Goal: Transaction & Acquisition: Subscribe to service/newsletter

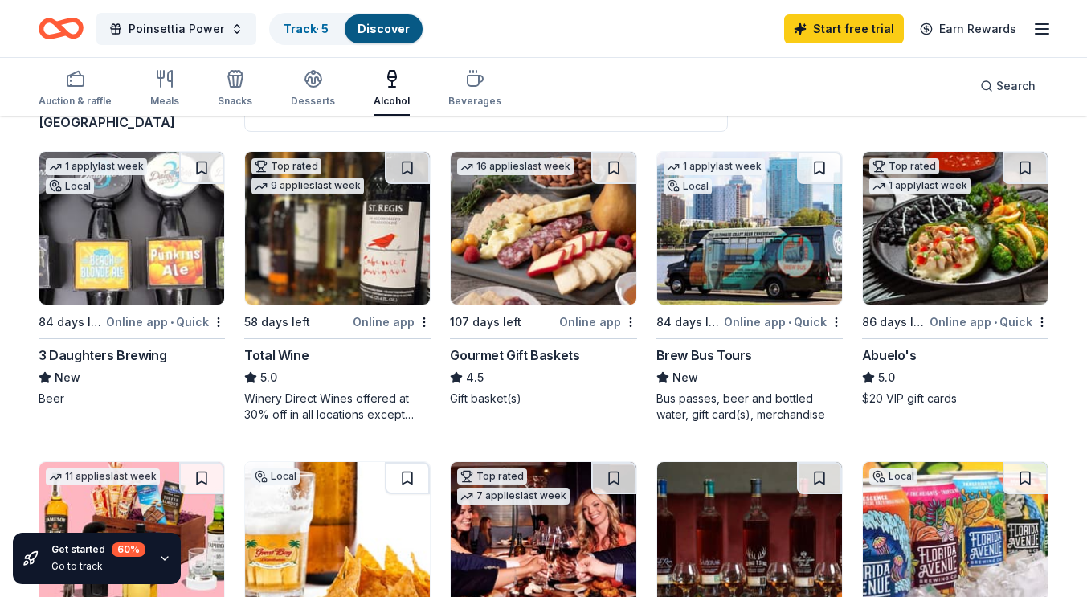
scroll to position [148, 0]
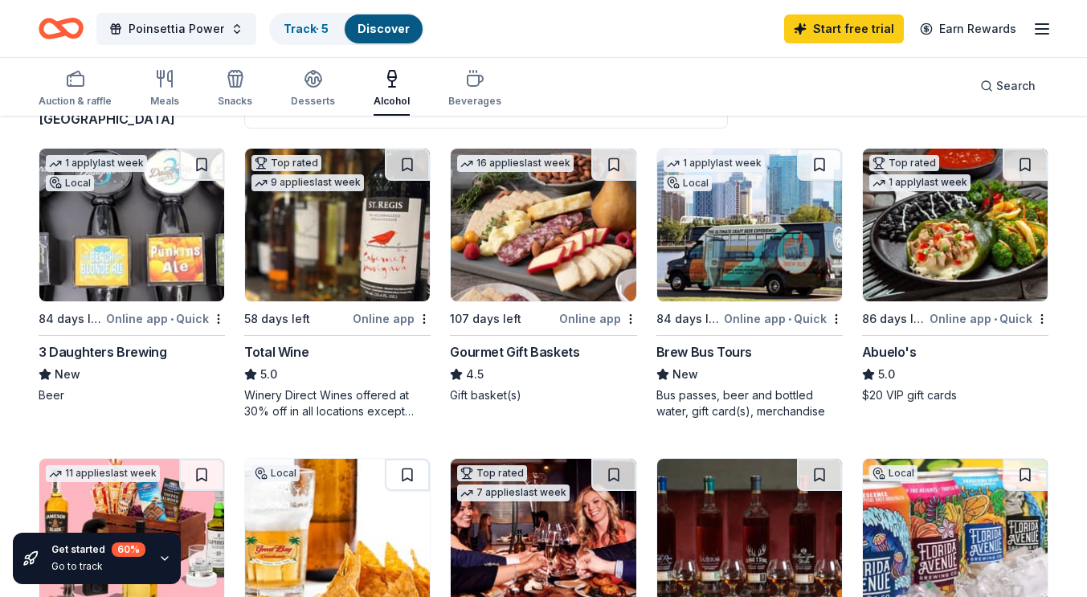
click at [736, 211] on img at bounding box center [749, 225] width 185 height 153
click at [751, 255] on img at bounding box center [749, 225] width 185 height 153
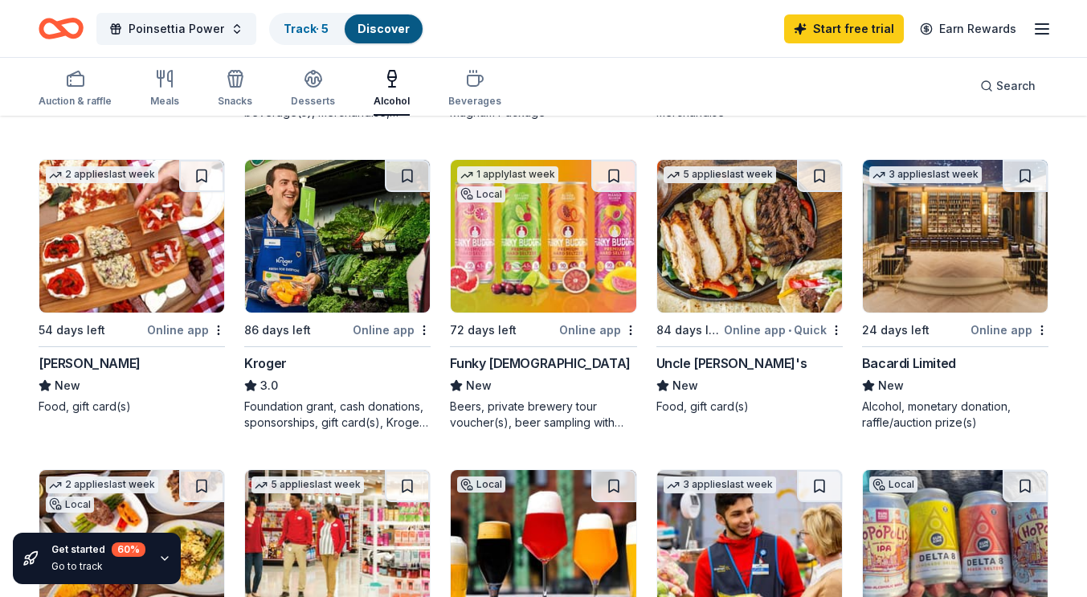
scroll to position [758, 0]
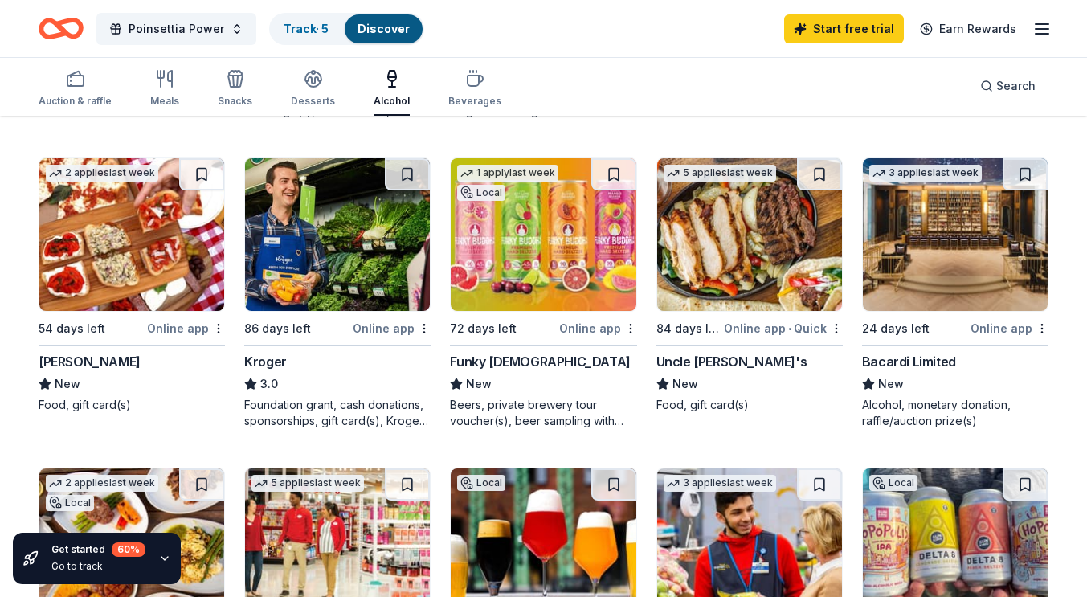
click at [960, 241] on img at bounding box center [955, 234] width 185 height 153
click at [1017, 327] on div "Online app" at bounding box center [1009, 328] width 78 height 20
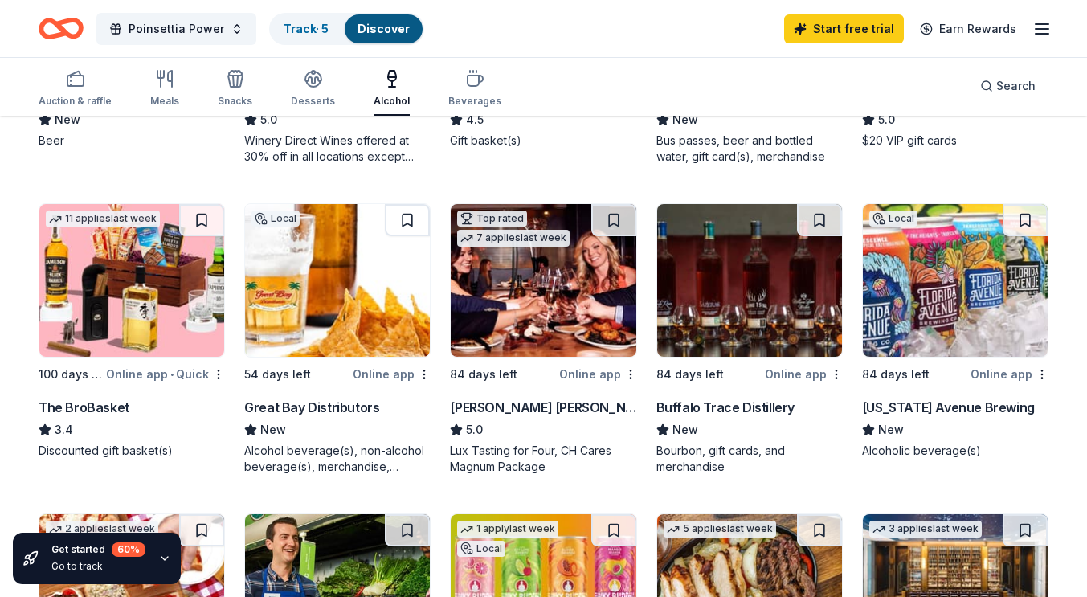
scroll to position [398, 0]
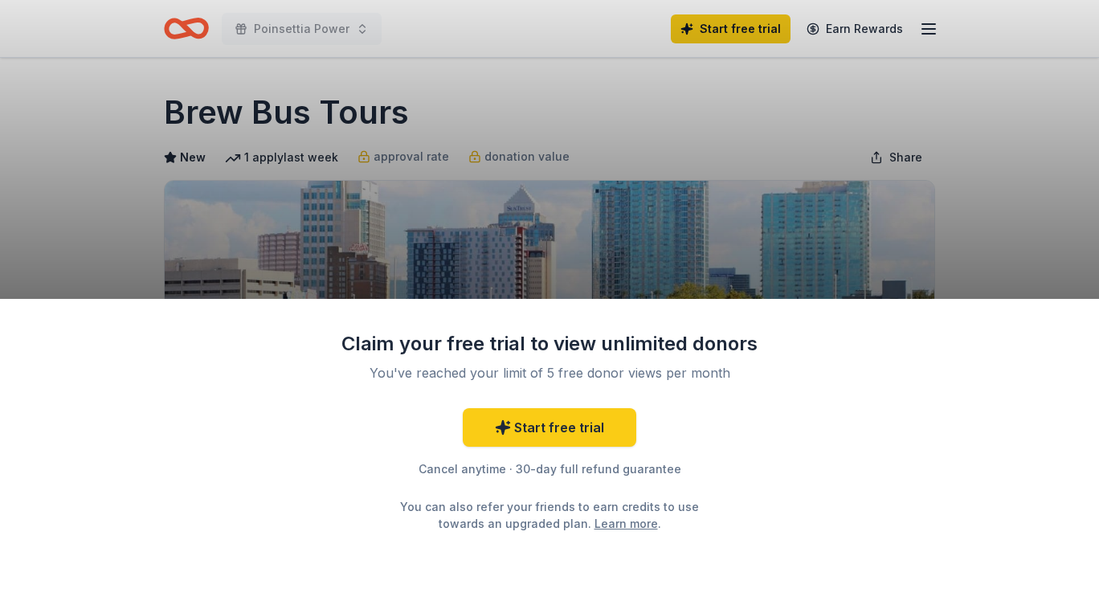
click at [978, 213] on div "Claim your free trial to view unlimited donors You've reached your limit of 5 f…" at bounding box center [549, 298] width 1099 height 597
click at [666, 251] on div "Claim your free trial to view unlimited donors You've reached your limit of 5 f…" at bounding box center [549, 298] width 1099 height 597
click at [1009, 133] on div "Claim your free trial to view unlimited donors You've reached your limit of 5 f…" at bounding box center [549, 298] width 1099 height 597
click at [700, 213] on div "Claim your free trial to view unlimited donors You've reached your limit of 5 f…" at bounding box center [549, 298] width 1099 height 597
click at [582, 423] on link "Start free trial" at bounding box center [550, 427] width 174 height 39
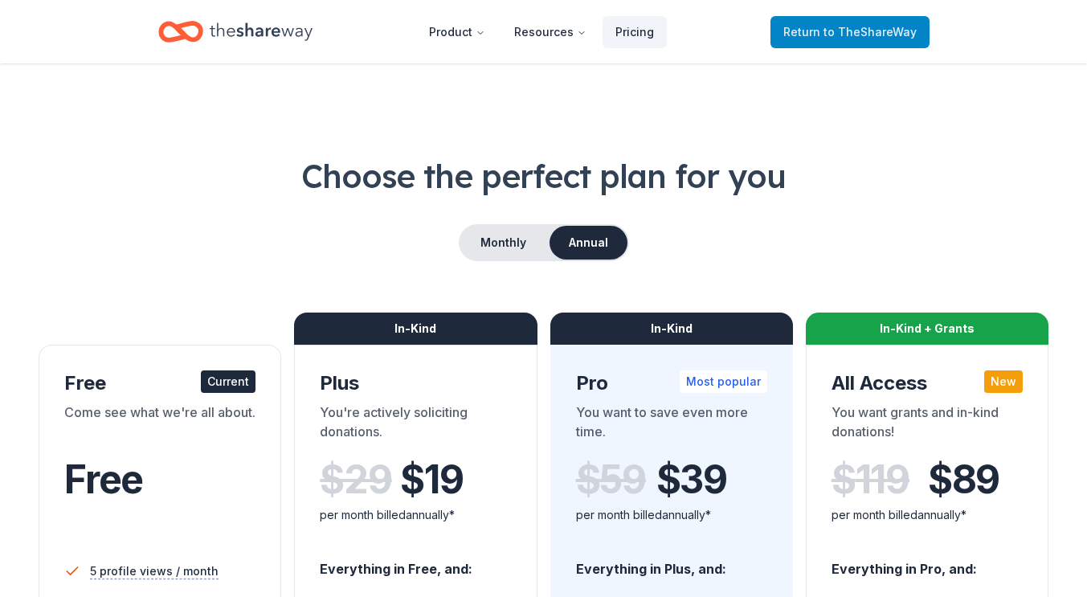
click at [898, 33] on span "to TheShareWay" at bounding box center [869, 32] width 93 height 14
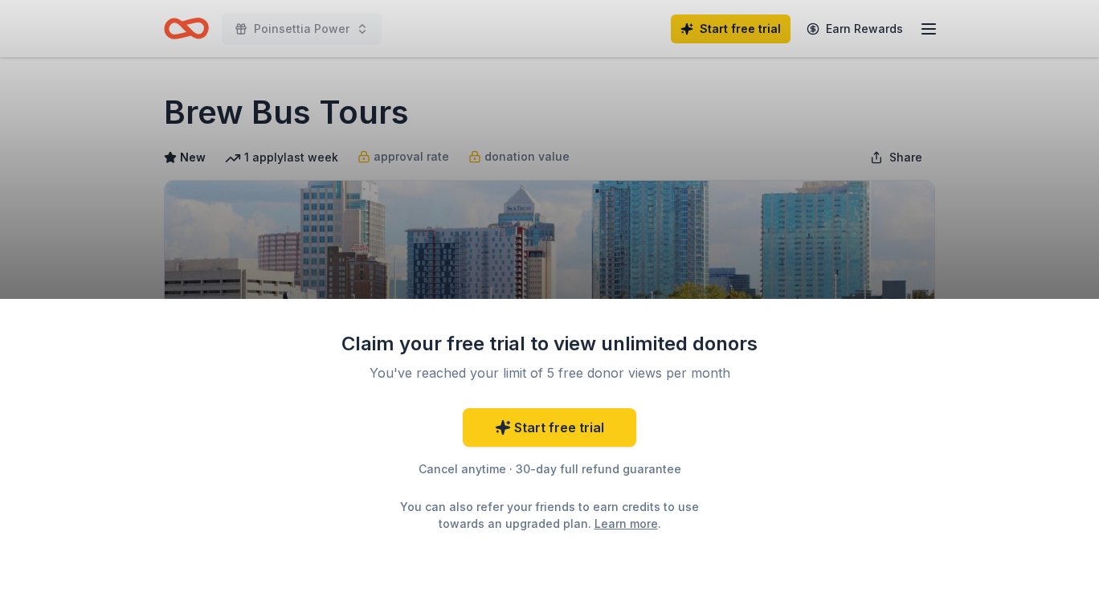
click at [1012, 177] on div "Claim your free trial to view unlimited donors You've reached your limit of 5 f…" at bounding box center [549, 298] width 1099 height 597
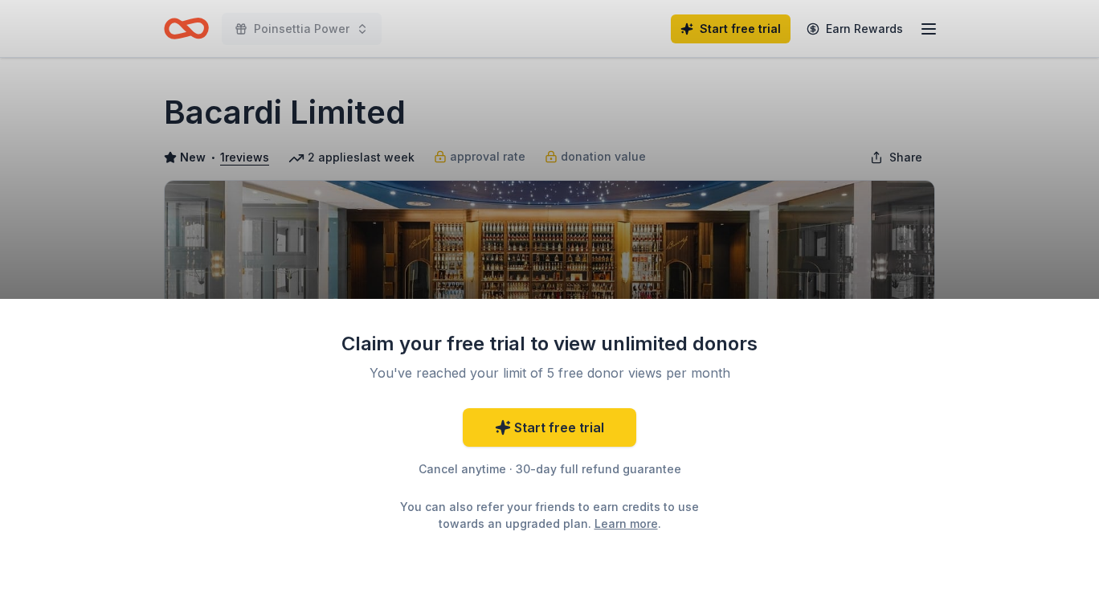
drag, startPoint x: 1090, startPoint y: 61, endPoint x: 1098, endPoint y: 105, distance: 44.9
click at [1086, 105] on html "Poinsettia Power Start free trial Earn Rewards Due [DATE] Share Bacardi Limited…" at bounding box center [549, 298] width 1099 height 597
click at [582, 430] on link "Start free trial" at bounding box center [550, 427] width 174 height 39
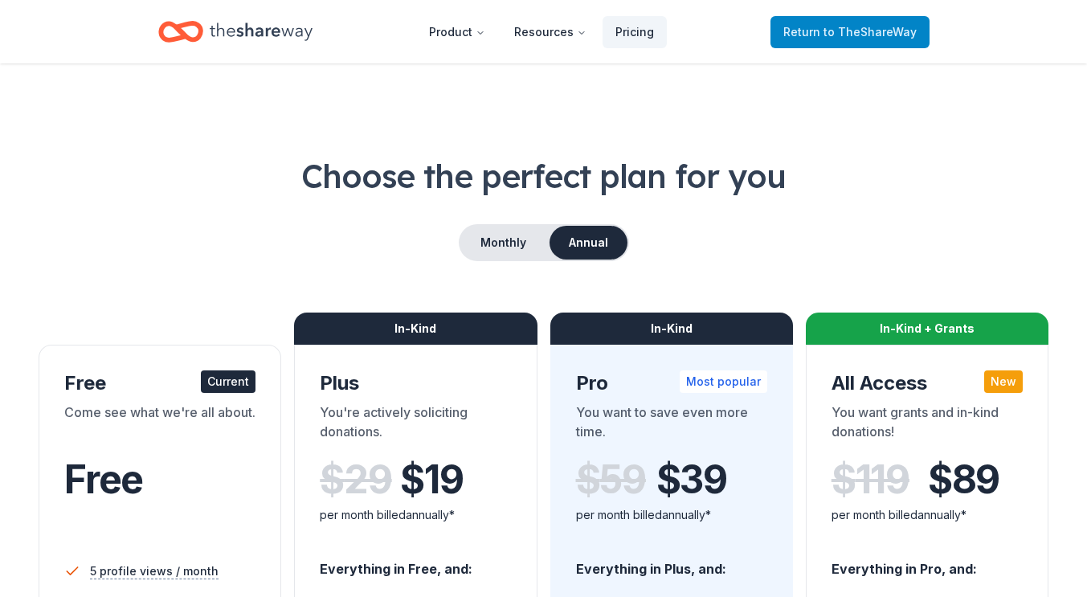
click at [855, 42] on link "Return to TheShareWay" at bounding box center [849, 32] width 159 height 32
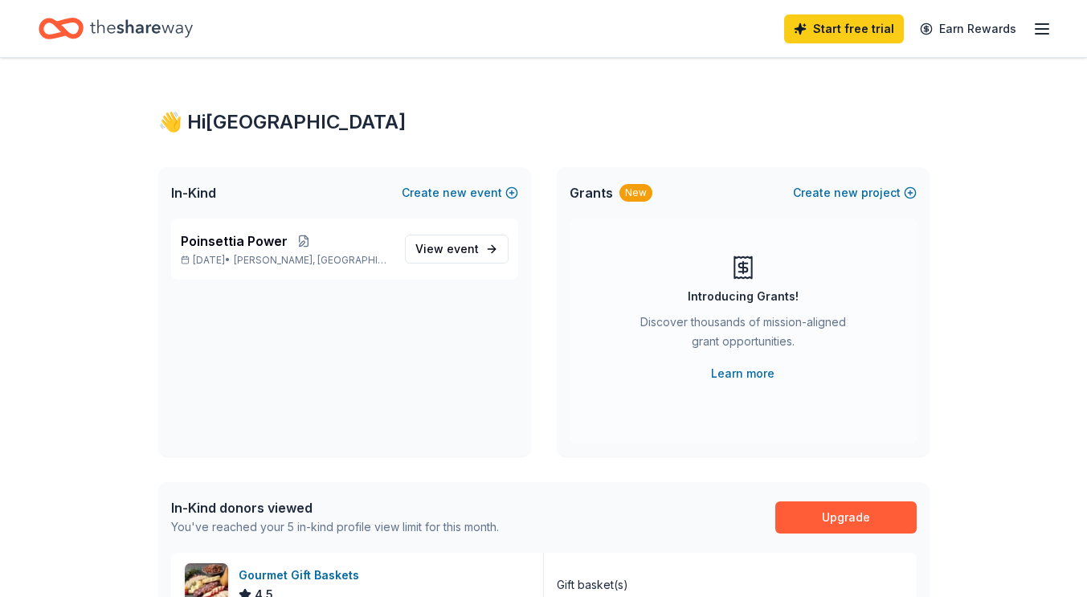
click at [852, 24] on link "Start free trial" at bounding box center [844, 28] width 120 height 29
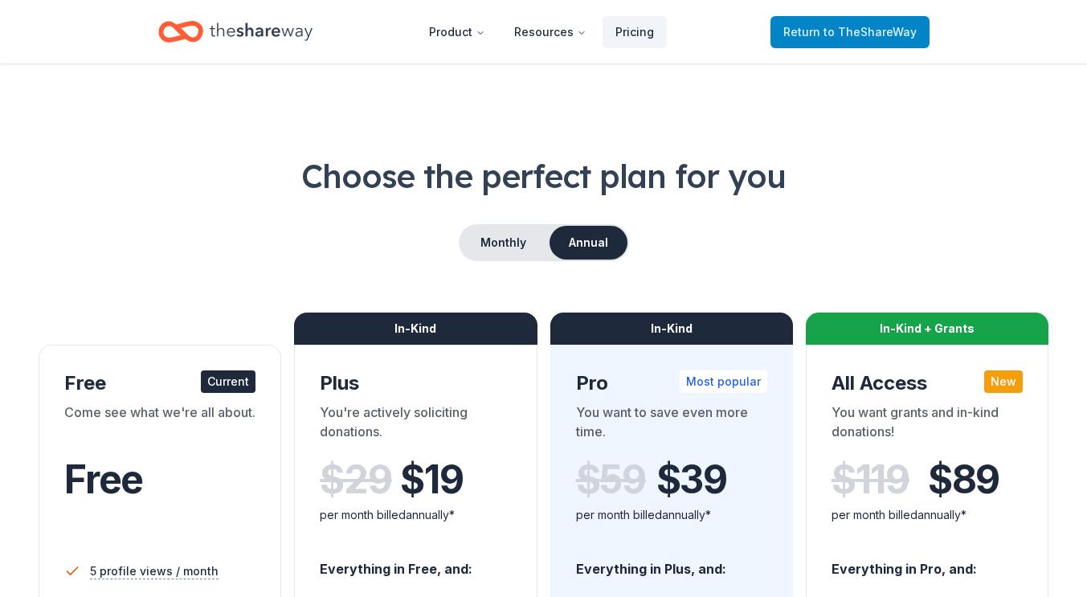
click at [894, 34] on span "to TheShareWay" at bounding box center [869, 32] width 93 height 14
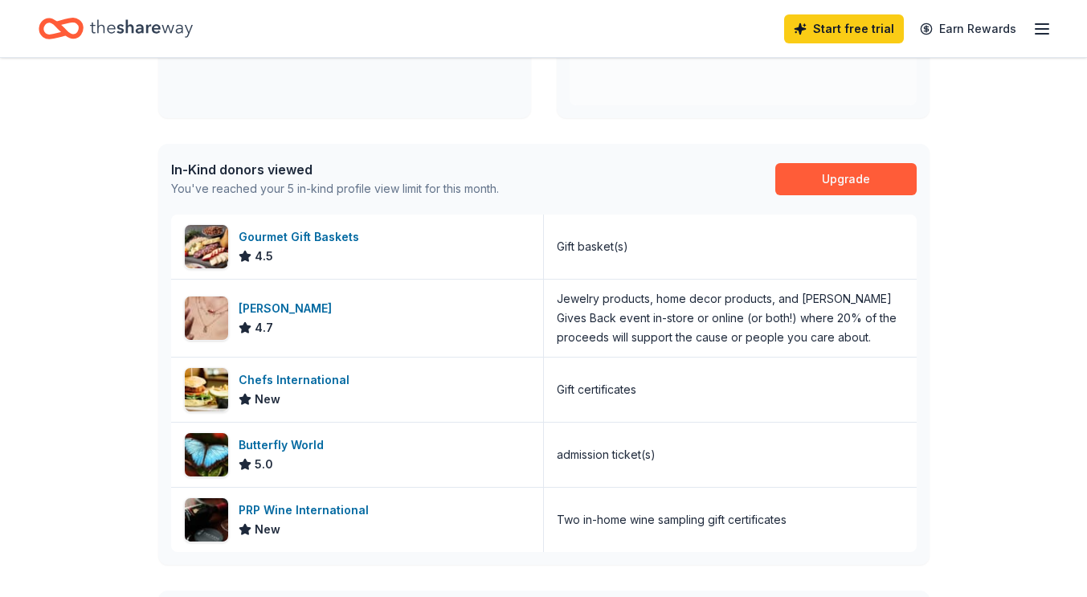
scroll to position [335, 0]
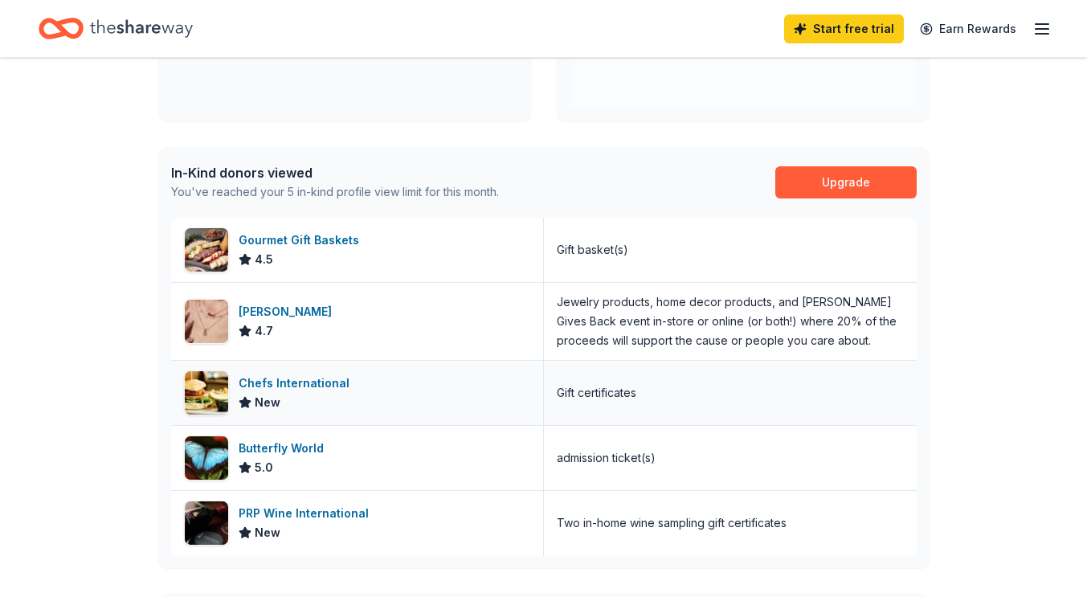
click at [330, 378] on div "Chefs International" at bounding box center [297, 383] width 117 height 19
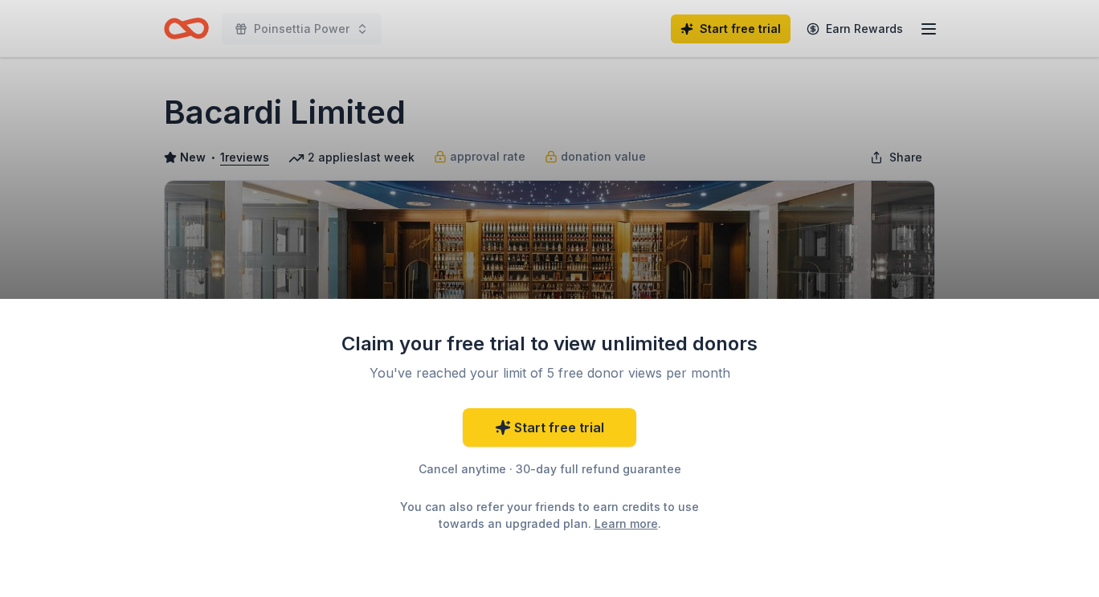
click at [992, 210] on div "Claim your free trial to view unlimited donors You've reached your limit of 5 f…" at bounding box center [549, 298] width 1099 height 597
click at [1072, 103] on div "Claim your free trial to view unlimited donors You've reached your limit of 5 f…" at bounding box center [549, 298] width 1099 height 597
